Goal: Navigation & Orientation: Find specific page/section

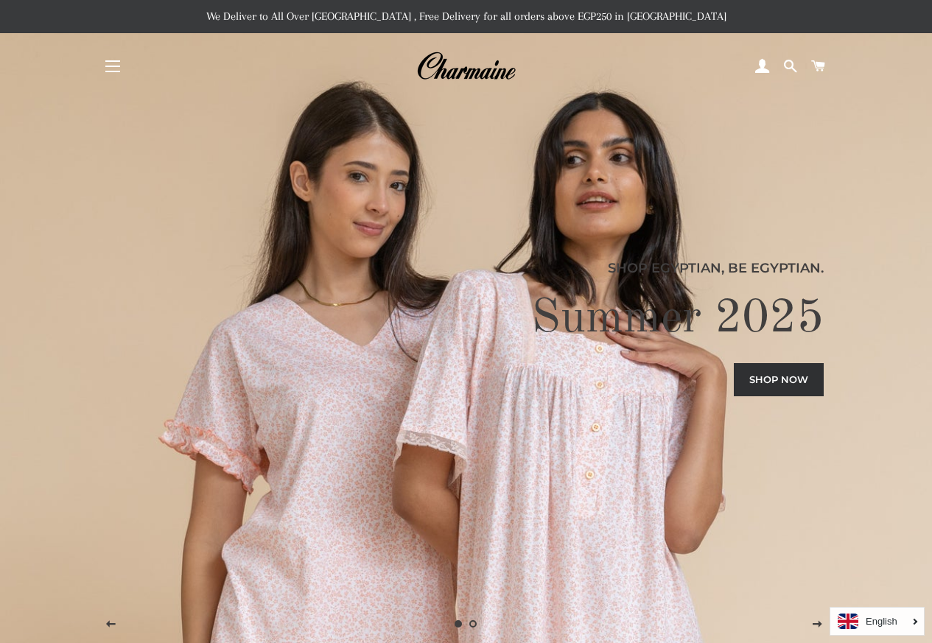
click at [103, 69] on button "Site navigation" at bounding box center [112, 66] width 37 height 37
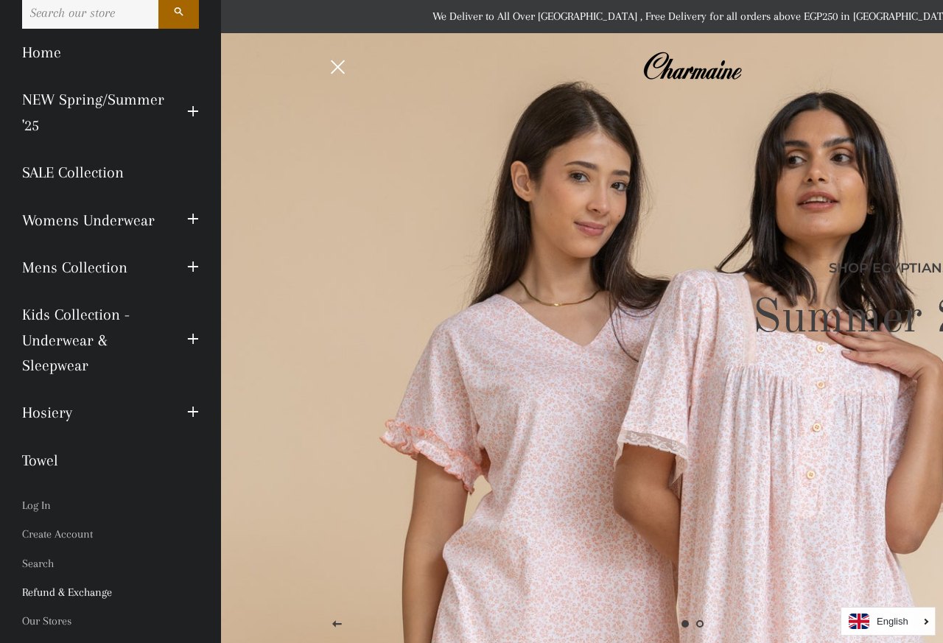
scroll to position [44, 0]
